Goal: Task Accomplishment & Management: Complete application form

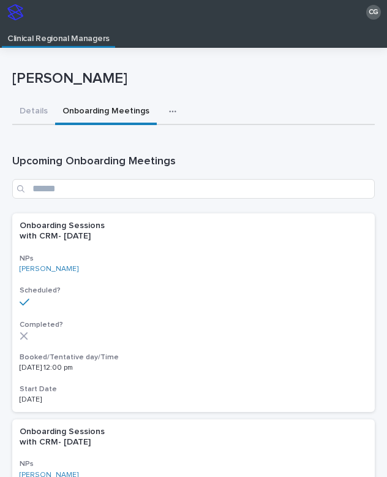
click at [169, 112] on icon "button" at bounding box center [172, 111] width 7 height 9
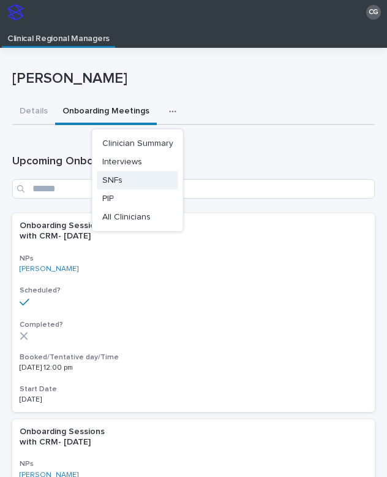
click at [121, 181] on span "SNFs" at bounding box center [112, 180] width 20 height 9
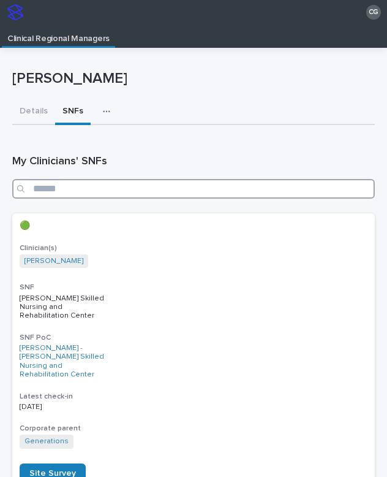
click at [137, 189] on input "Search" at bounding box center [193, 189] width 363 height 20
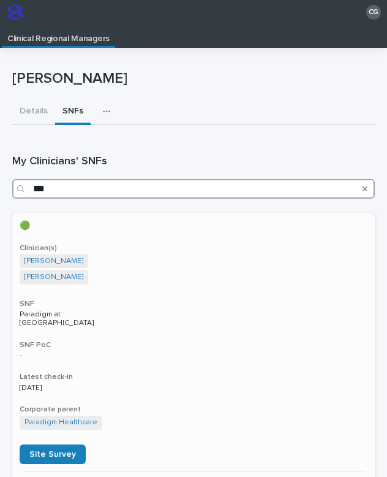
type input "***"
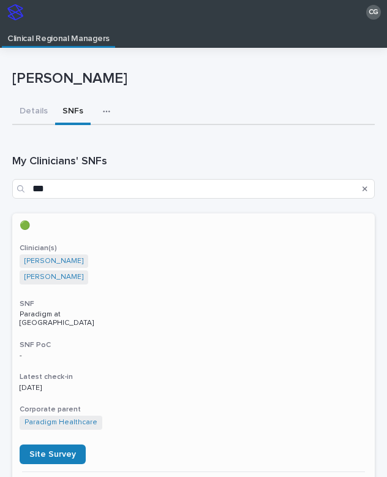
click at [117, 328] on div "🟢 Clinician(s) [PERSON_NAME] [PERSON_NAME] SNF Paradigm at The Prairies SNF PoC…" at bounding box center [193, 342] width 363 height 258
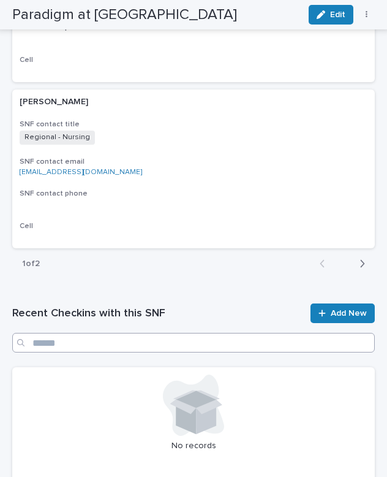
scroll to position [2706, 0]
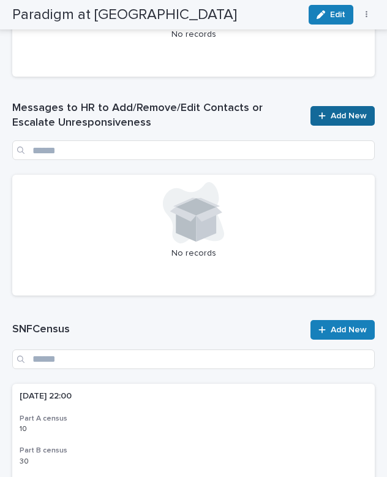
click at [327, 121] on link "Add New" at bounding box center [343, 116] width 64 height 20
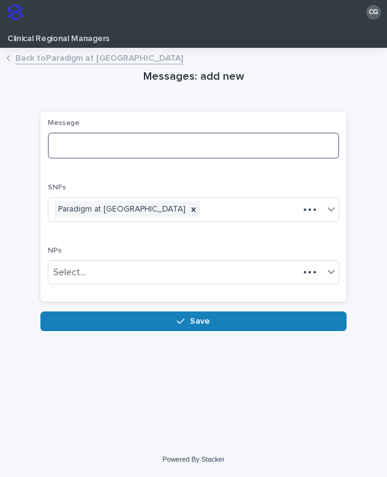
click at [133, 144] on textarea at bounding box center [194, 145] width 292 height 26
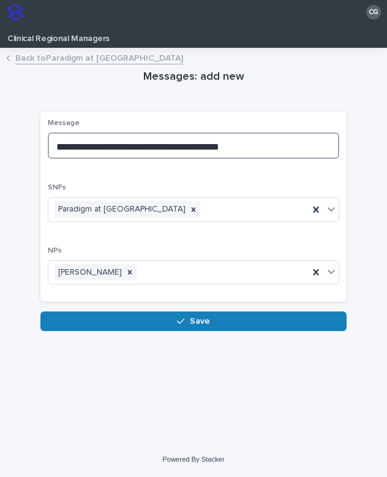
paste textarea "**********"
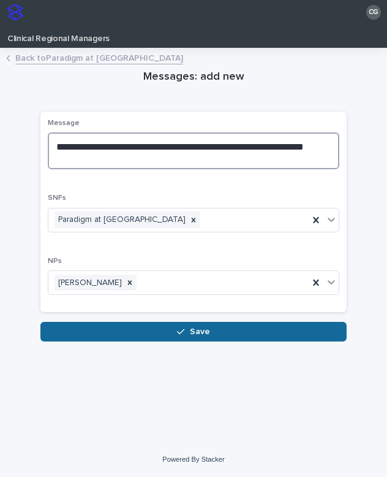
type textarea "**********"
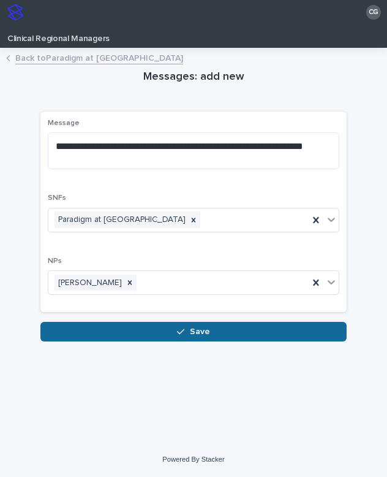
click at [184, 329] on icon "button" at bounding box center [180, 332] width 7 height 6
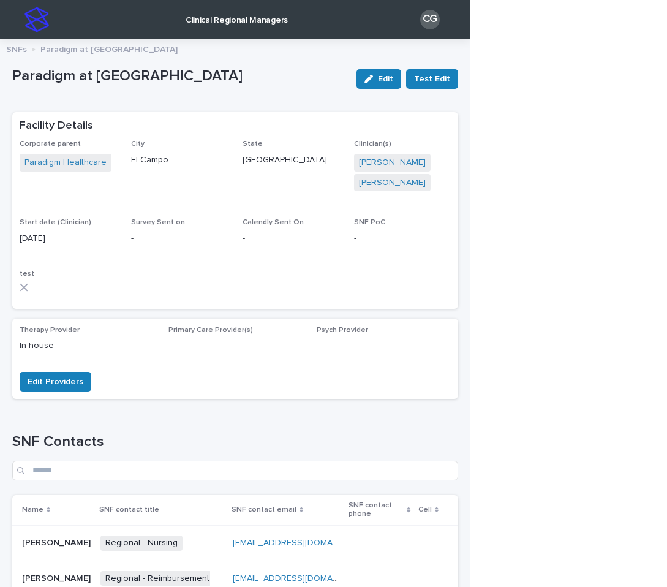
click at [36, 7] on img at bounding box center [37, 19] width 25 height 25
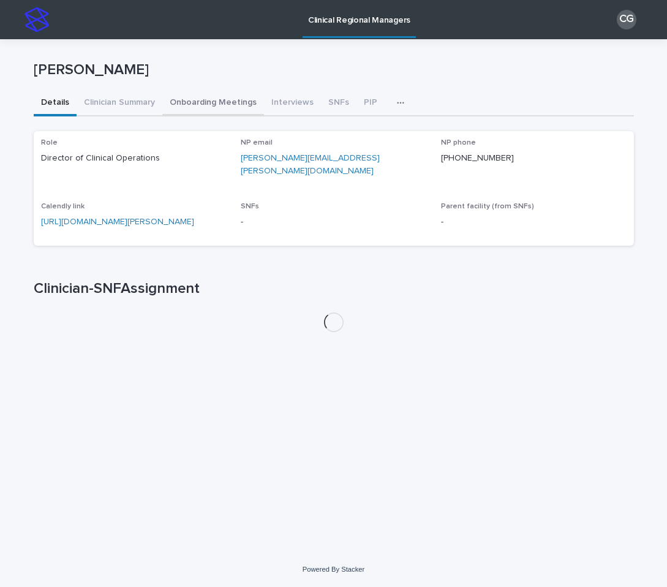
click at [200, 102] on button "Onboarding Meetings" at bounding box center [213, 104] width 102 height 26
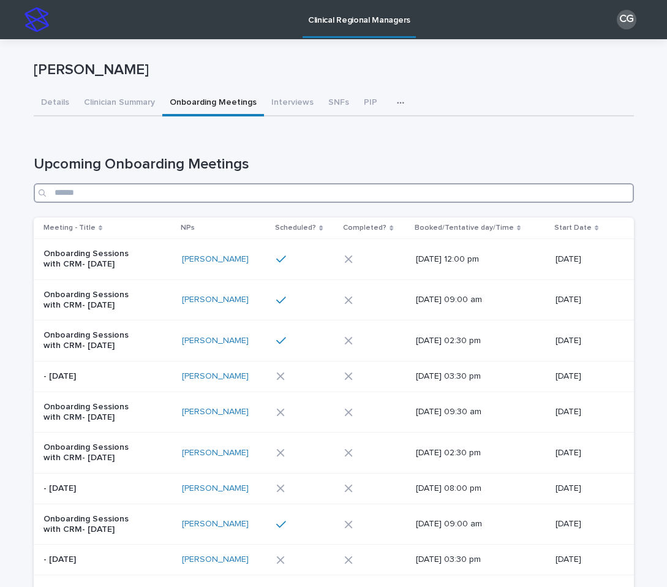
click at [356, 193] on input "Search" at bounding box center [334, 193] width 601 height 20
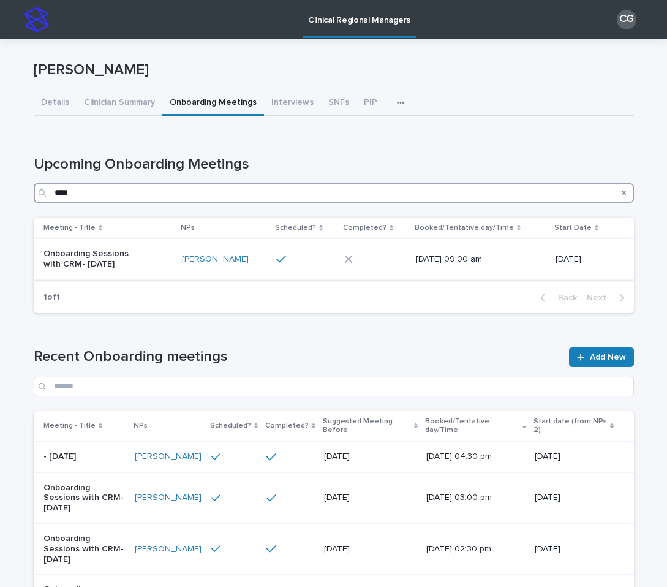
type input "****"
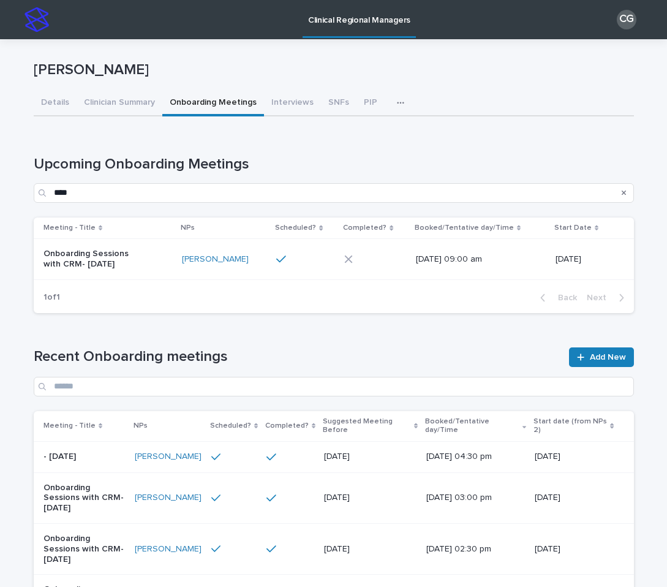
click at [136, 270] on div "Onboarding Sessions with CRM- [DATE]" at bounding box center [108, 259] width 129 height 31
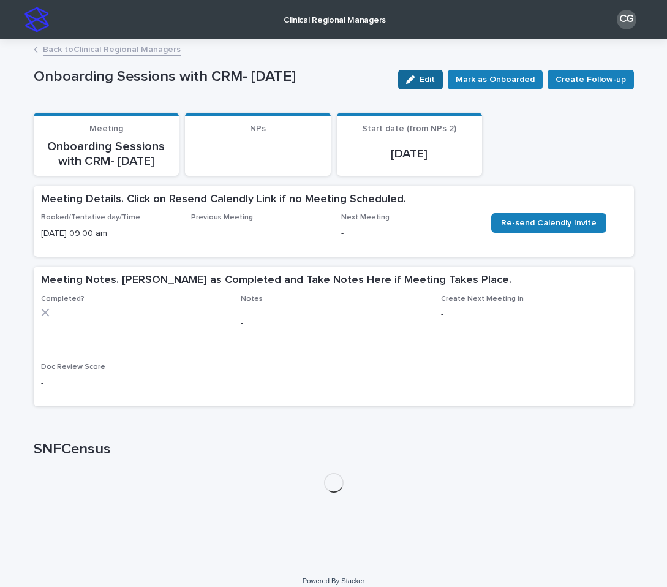
click at [433, 78] on span "Edit" at bounding box center [427, 79] width 15 height 9
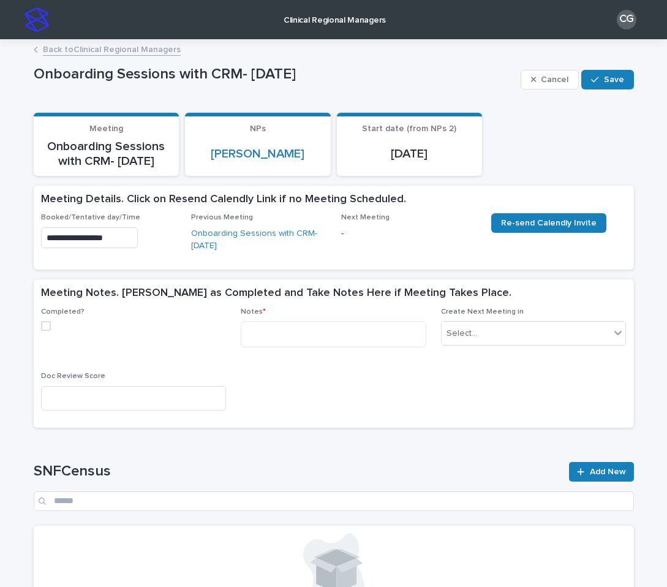
click at [47, 322] on span at bounding box center [46, 326] width 10 height 10
click at [310, 328] on textarea at bounding box center [334, 334] width 186 height 26
paste textarea "**********"
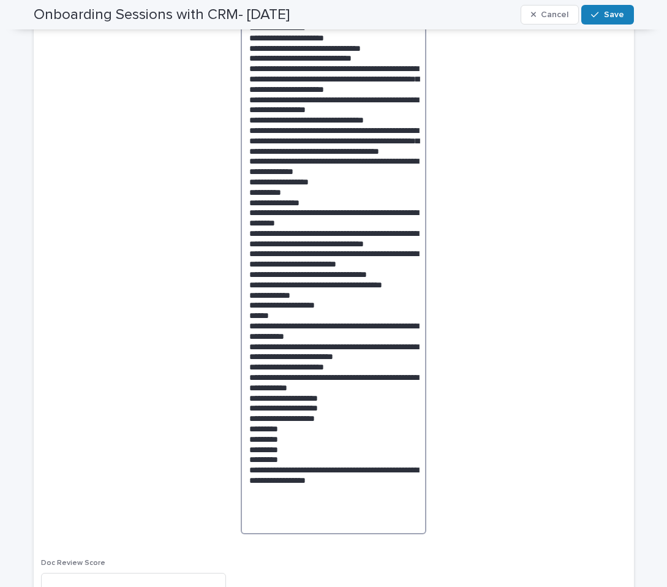
scroll to position [312, 0]
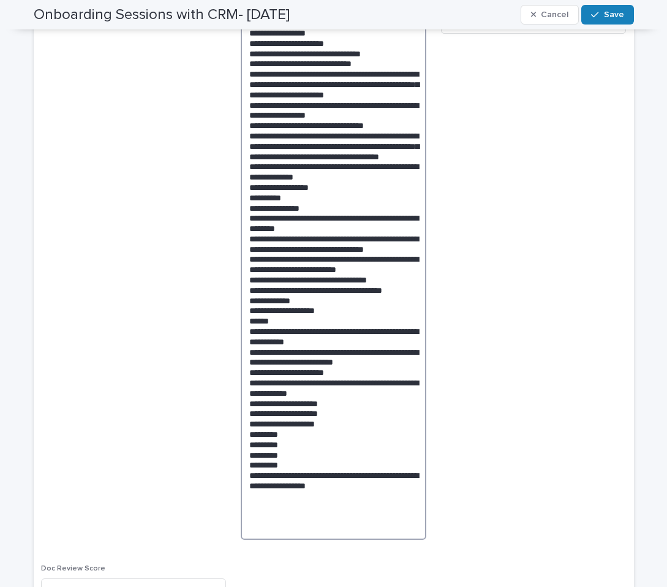
drag, startPoint x: 365, startPoint y: 125, endPoint x: 232, endPoint y: 106, distance: 133.7
click at [232, 106] on div "Completed? Notes * Create Next Meeting in Select... Doc Review Score" at bounding box center [334, 304] width 586 height 617
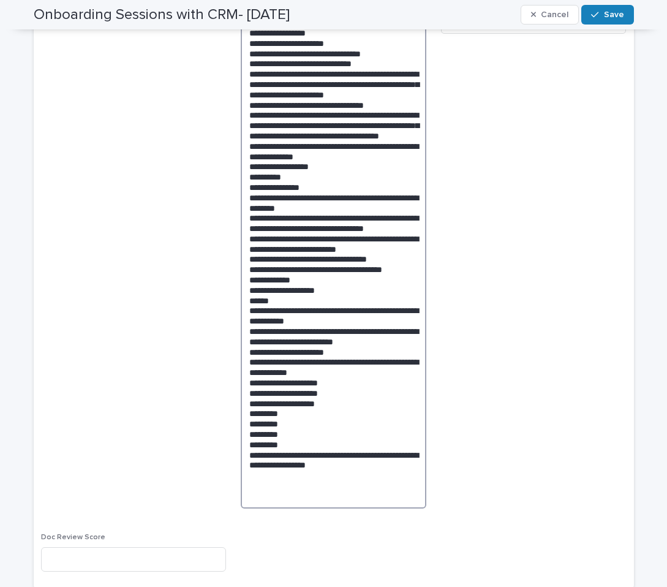
click at [404, 288] on textarea at bounding box center [334, 258] width 186 height 499
drag, startPoint x: 305, startPoint y: 301, endPoint x: 237, endPoint y: 281, distance: 70.4
click at [237, 281] on div "Completed? Notes * Create Next Meeting in Select... Doc Review Score" at bounding box center [334, 289] width 586 height 586
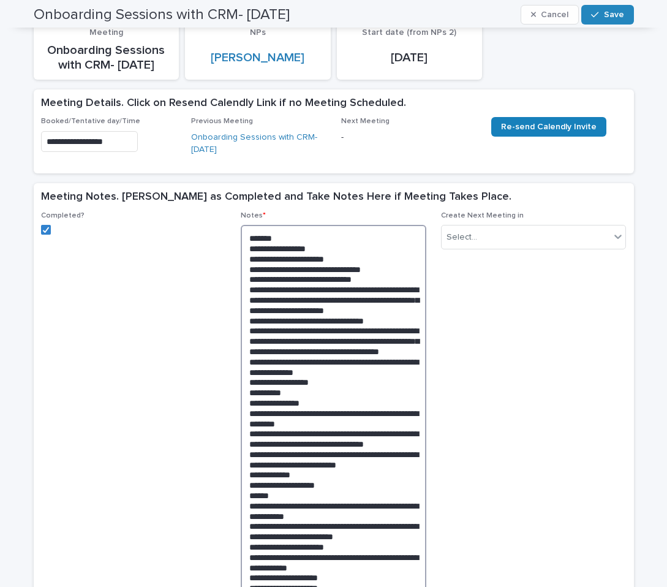
scroll to position [93, 0]
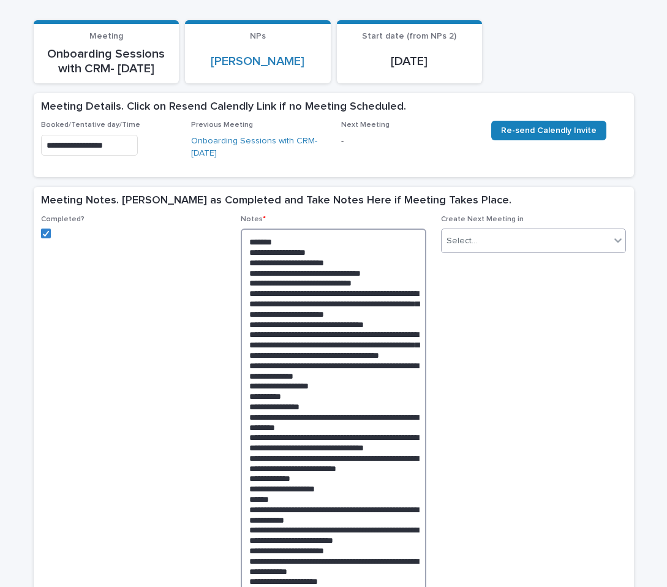
type textarea "**********"
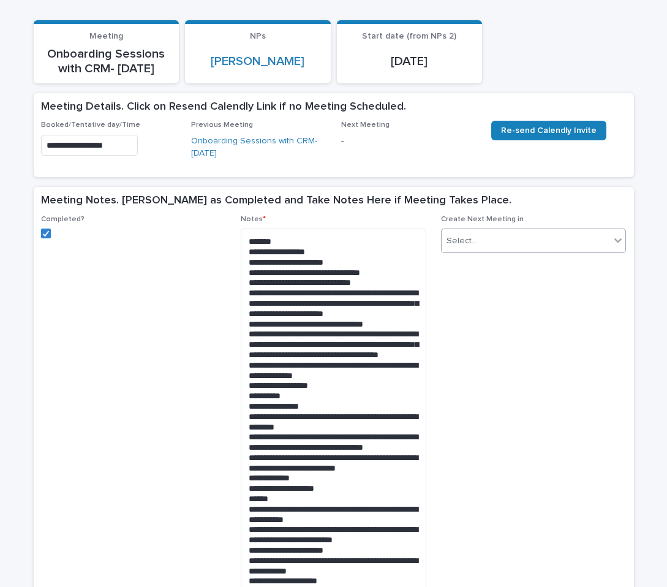
click at [527, 242] on div "Select..." at bounding box center [526, 241] width 169 height 20
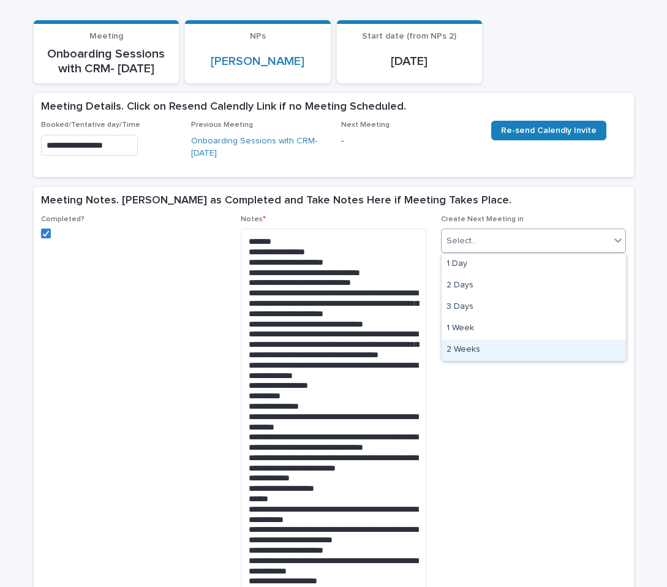
click at [487, 344] on div "2 Weeks" at bounding box center [534, 349] width 184 height 21
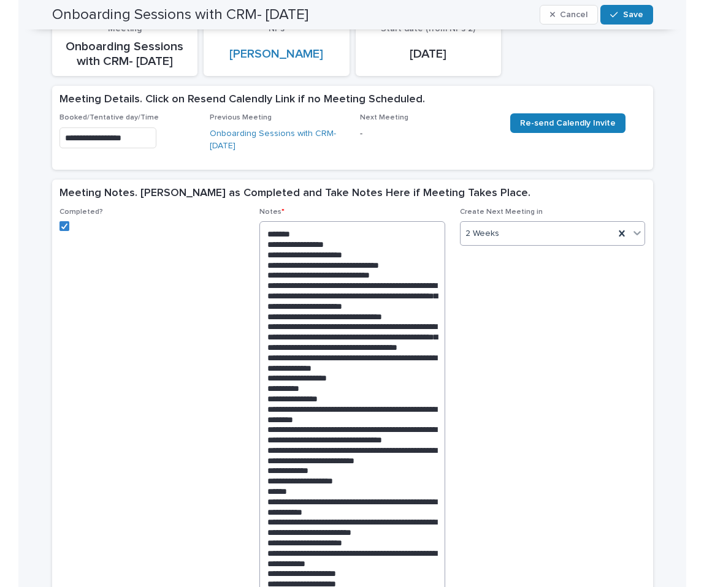
scroll to position [0, 0]
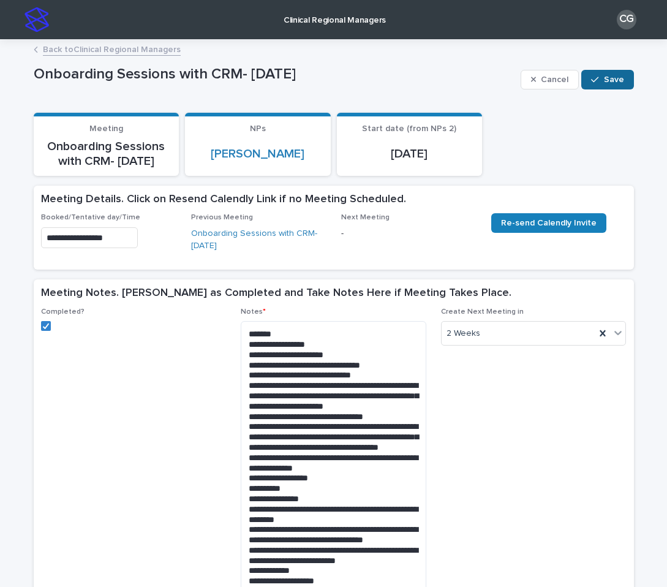
click at [616, 82] on span "Save" at bounding box center [614, 79] width 20 height 9
